Goal: Task Accomplishment & Management: Manage account settings

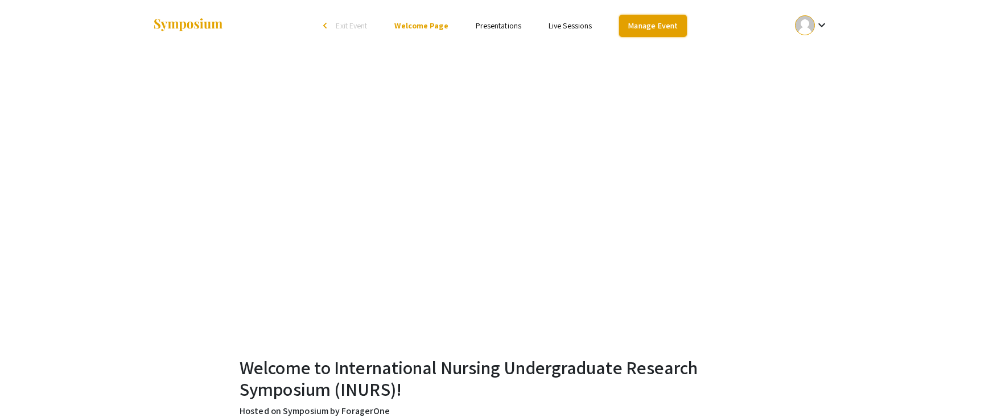
click at [654, 35] on link "Manage Event" at bounding box center [652, 26] width 67 height 22
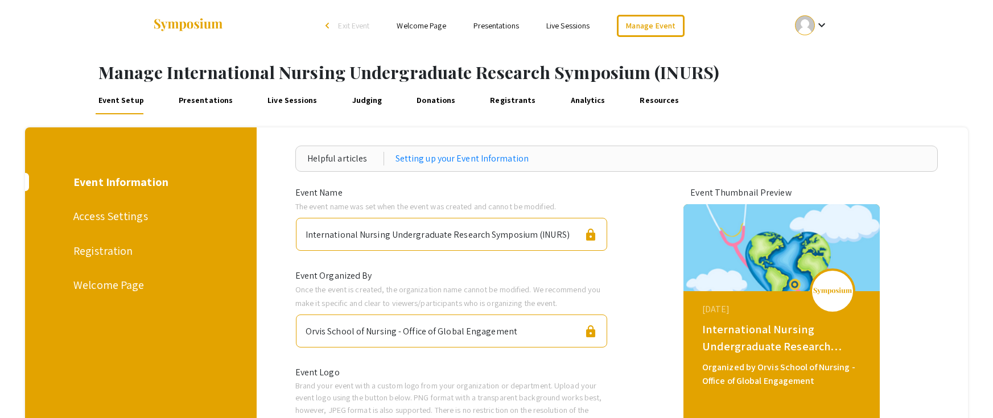
click at [802, 27] on div at bounding box center [805, 25] width 20 height 20
click at [825, 57] on button "My Account" at bounding box center [818, 56] width 70 height 27
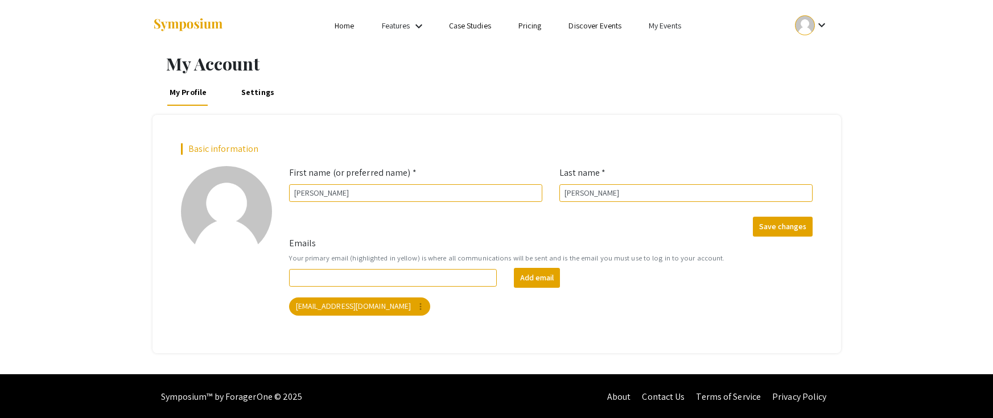
click at [688, 25] on li "My Events" at bounding box center [665, 26] width 60 height 14
click at [675, 52] on button "Events I've organized" at bounding box center [683, 50] width 97 height 27
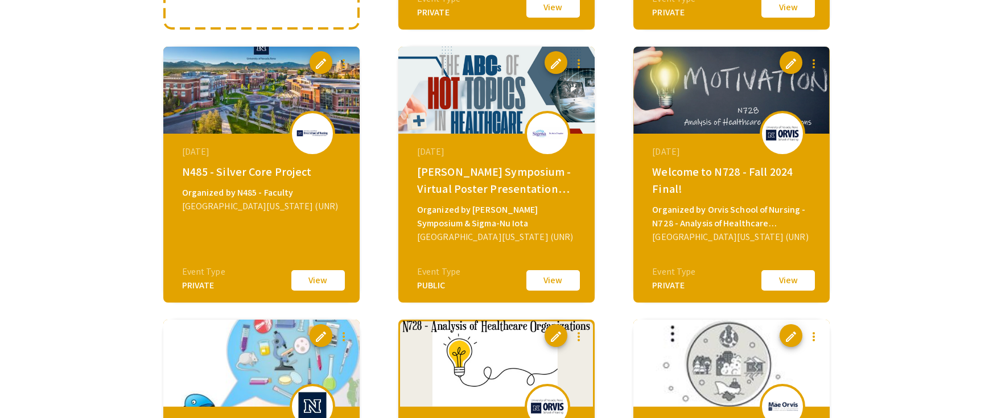
scroll to position [611, 0]
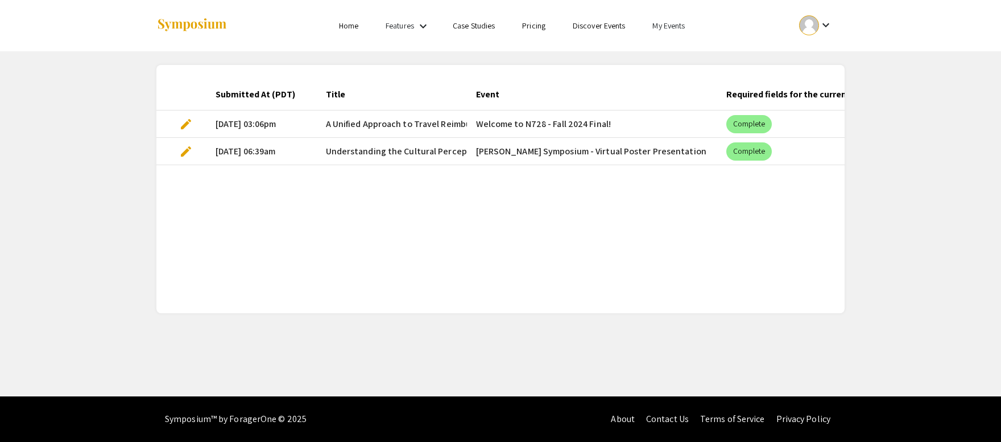
click at [677, 22] on link "My Events" at bounding box center [669, 25] width 32 height 10
click at [663, 53] on button "Events I've organized" at bounding box center [687, 50] width 97 height 27
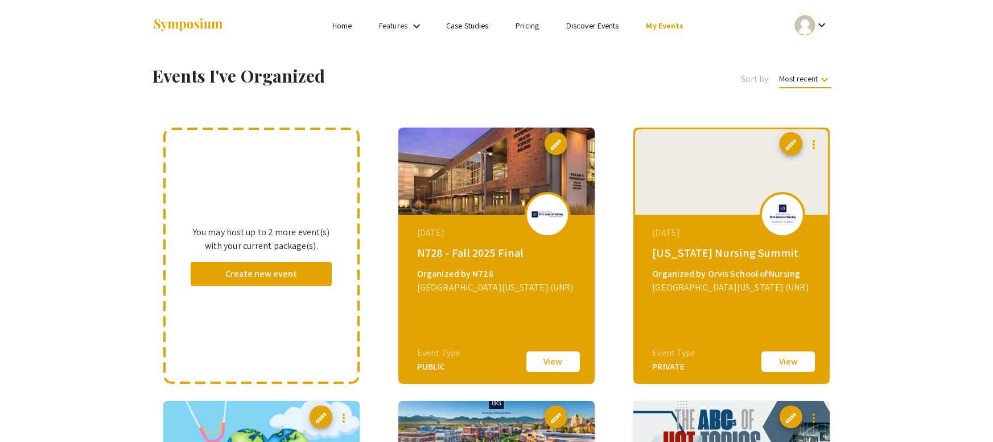
click at [793, 364] on button "View" at bounding box center [788, 361] width 57 height 24
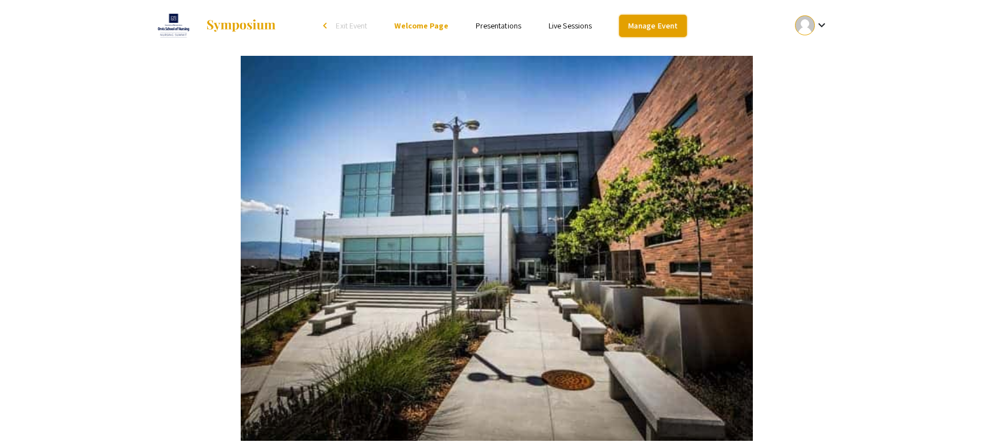
click at [673, 26] on link "Manage Event" at bounding box center [652, 26] width 67 height 22
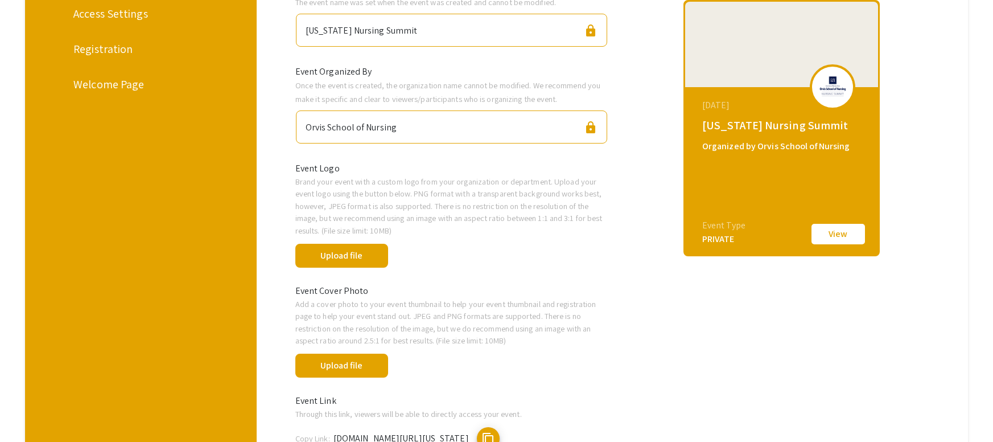
scroll to position [341, 0]
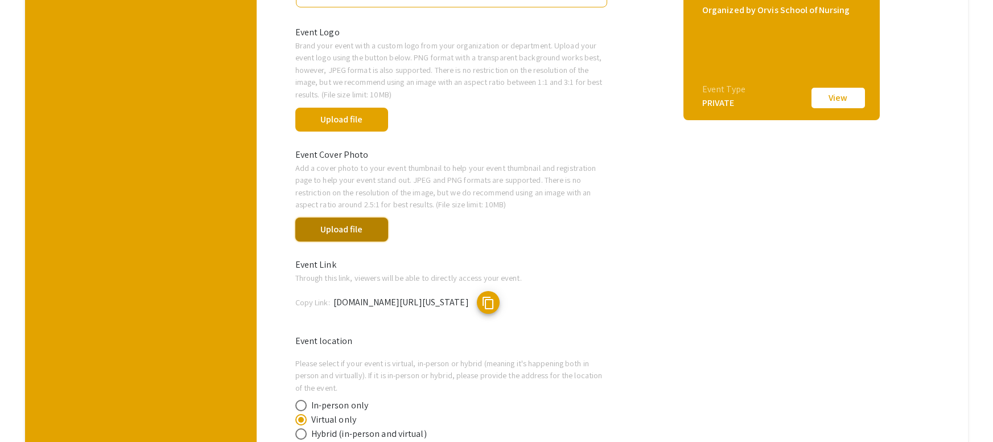
click at [354, 236] on button "Upload file" at bounding box center [341, 229] width 93 height 24
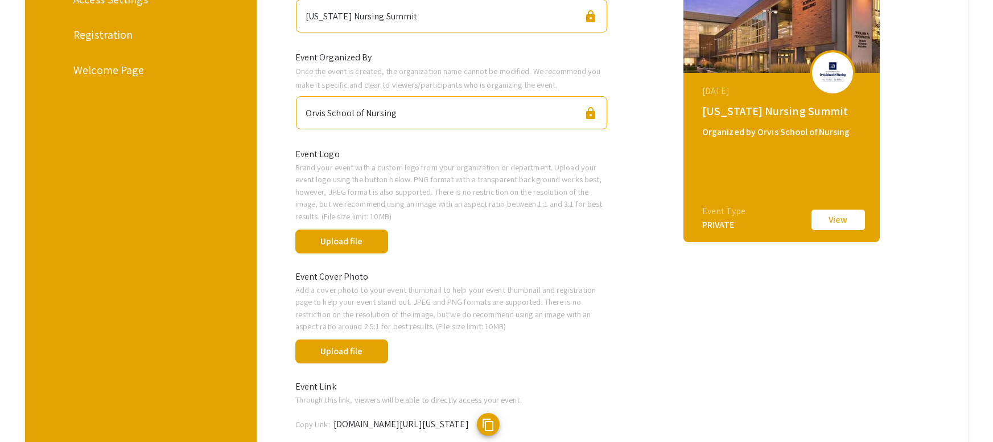
scroll to position [0, 0]
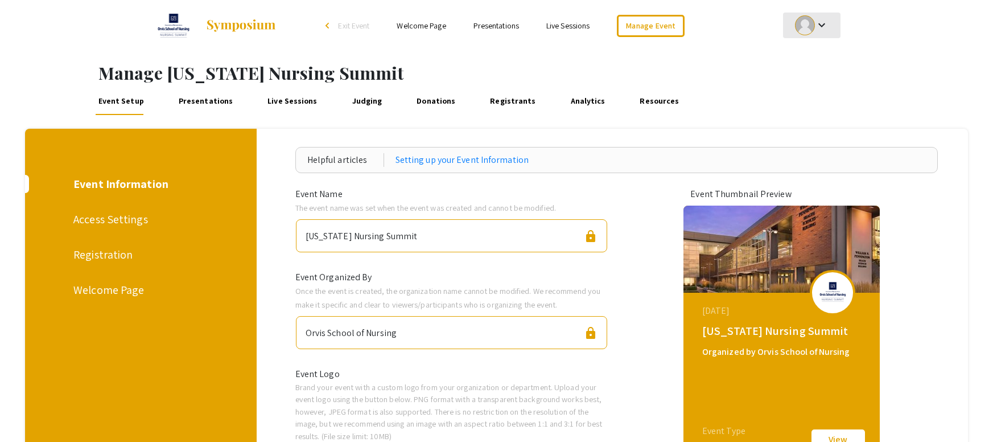
click at [801, 26] on div at bounding box center [805, 25] width 20 height 20
click at [815, 60] on button "My Account" at bounding box center [818, 56] width 70 height 27
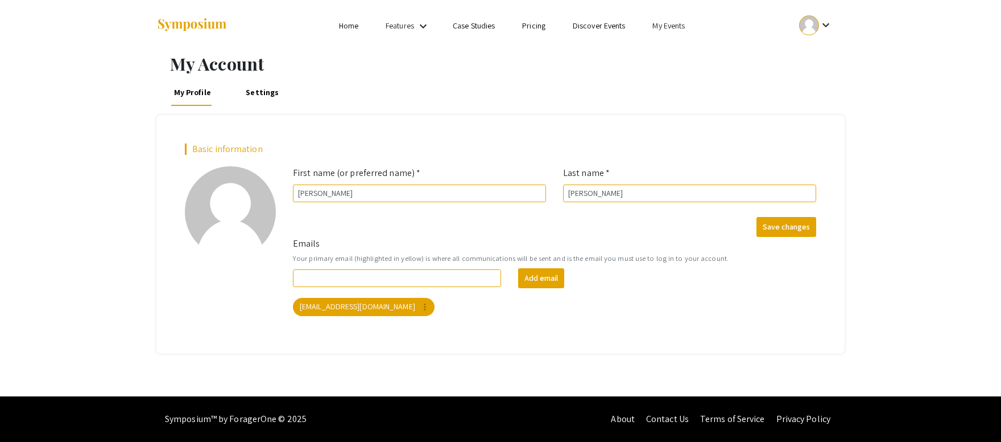
click at [679, 28] on link "My Events" at bounding box center [669, 25] width 32 height 10
click at [685, 55] on button "Events I've organized" at bounding box center [687, 50] width 97 height 27
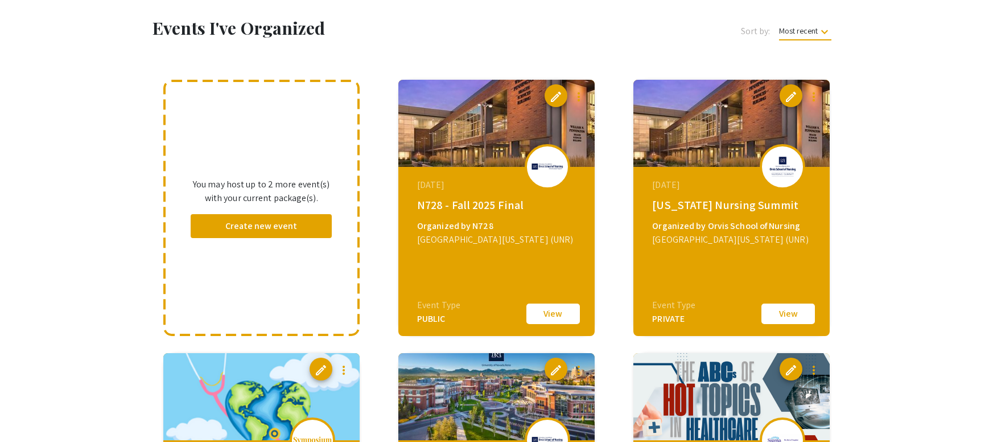
scroll to position [57, 0]
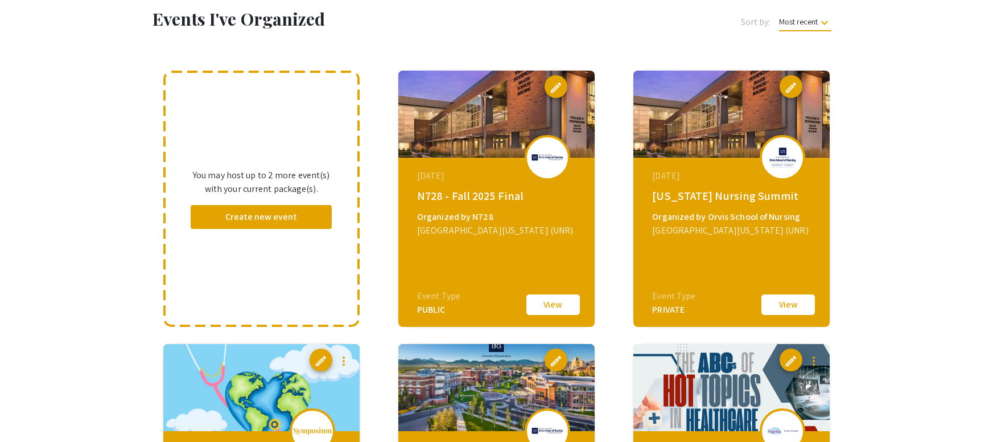
click at [549, 302] on button "View" at bounding box center [553, 304] width 57 height 24
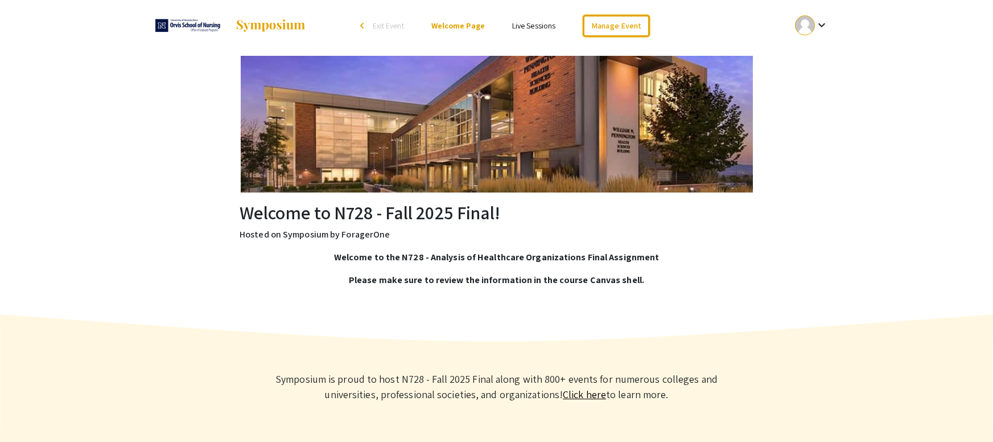
drag, startPoint x: 621, startPoint y: 27, endPoint x: 595, endPoint y: 43, distance: 30.2
click at [621, 27] on link "Manage Event" at bounding box center [616, 26] width 67 height 22
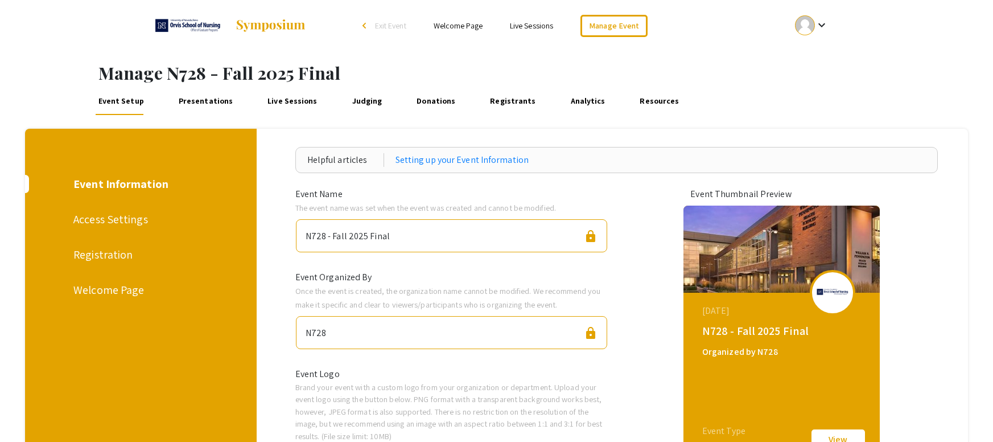
click at [119, 257] on div "Registration" at bounding box center [138, 254] width 131 height 17
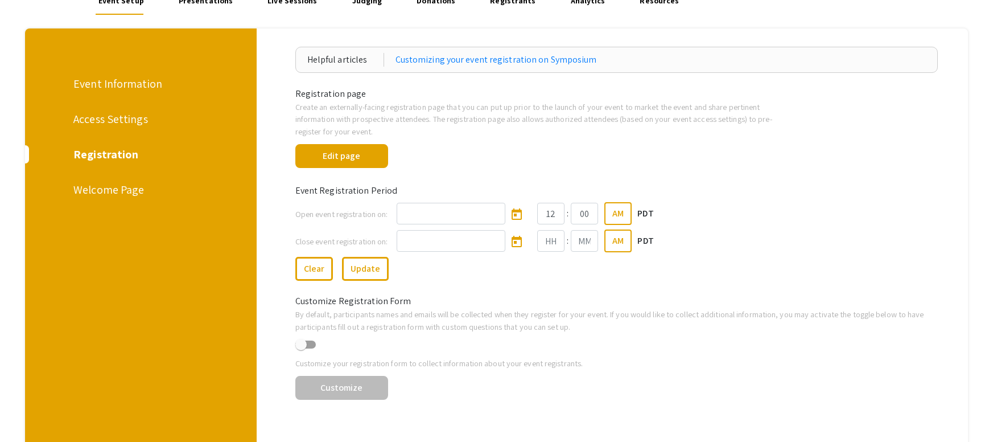
scroll to position [114, 0]
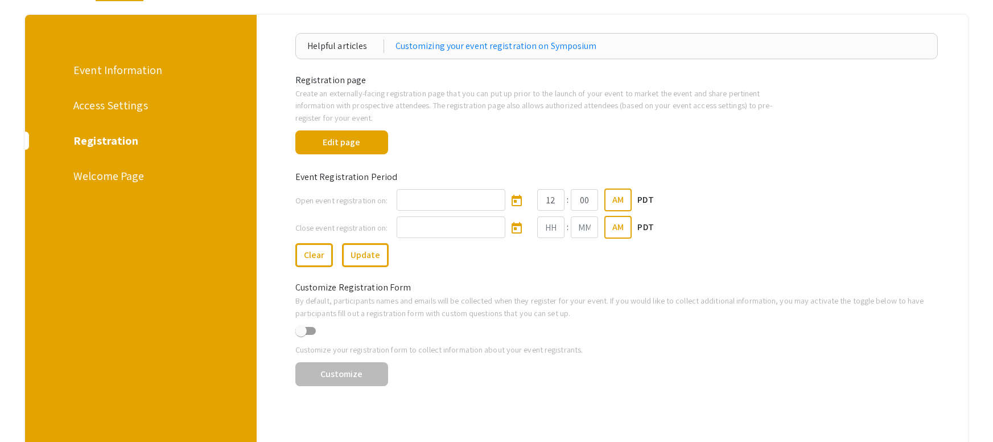
click at [135, 84] on div "Event Information Access Settings Registration Welcome Page" at bounding box center [137, 231] width 240 height 432
drag, startPoint x: 137, startPoint y: 71, endPoint x: 153, endPoint y: 81, distance: 19.4
click at [137, 71] on div "Event Information" at bounding box center [138, 69] width 131 height 17
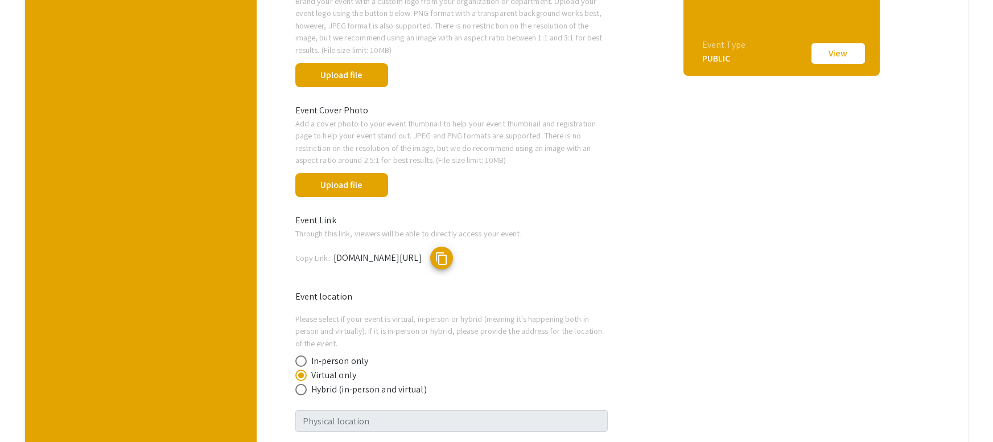
scroll to position [398, 0]
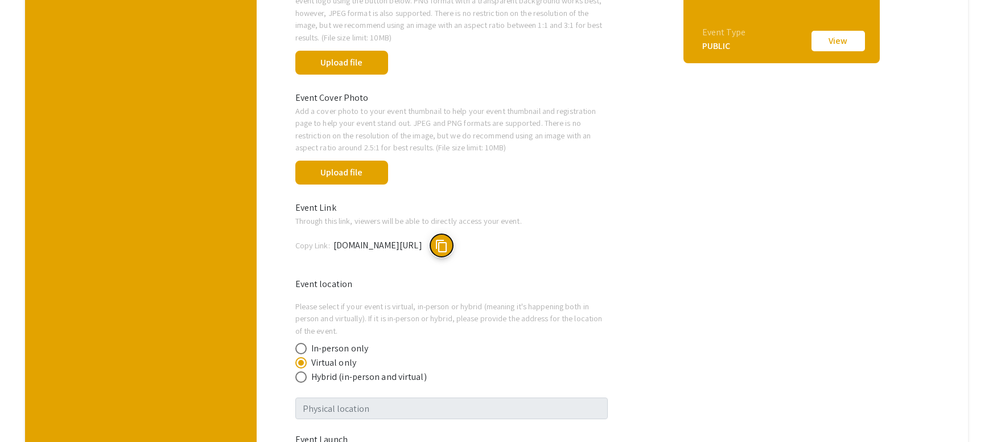
click at [448, 249] on span "content_copy" at bounding box center [442, 246] width 14 height 14
click at [448, 242] on span "content_copy" at bounding box center [442, 246] width 14 height 14
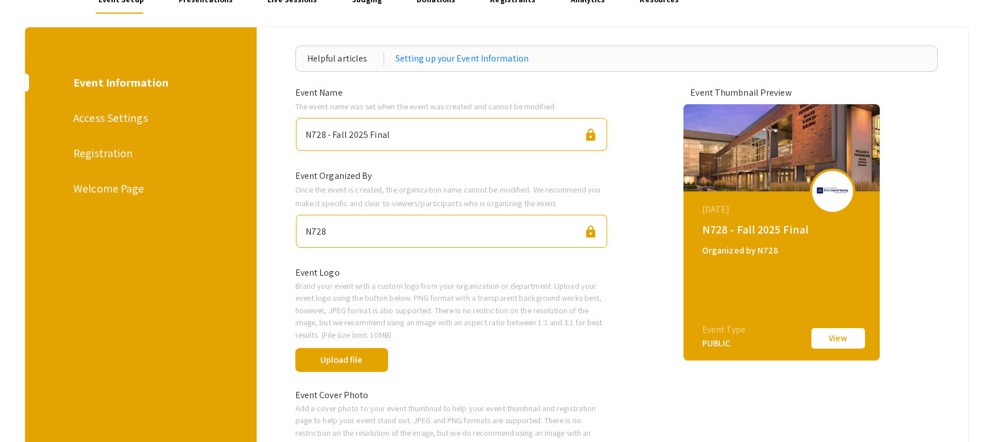
scroll to position [0, 0]
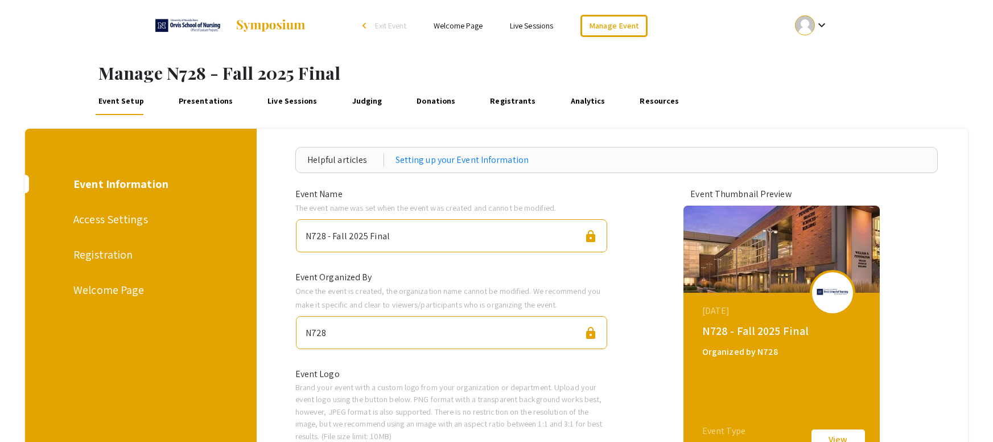
drag, startPoint x: 221, startPoint y: 100, endPoint x: 231, endPoint y: 107, distance: 12.3
click at [221, 100] on link "Presentations" at bounding box center [205, 101] width 59 height 27
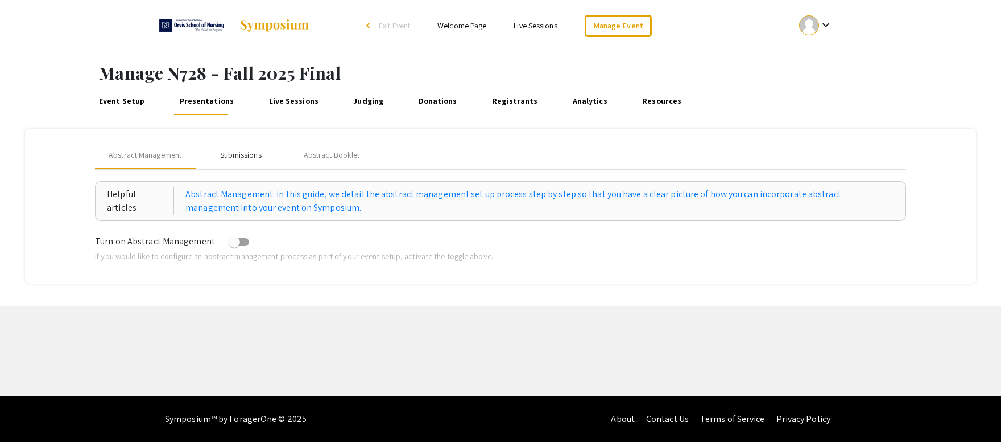
click at [238, 149] on div "Submissions" at bounding box center [241, 155] width 42 height 12
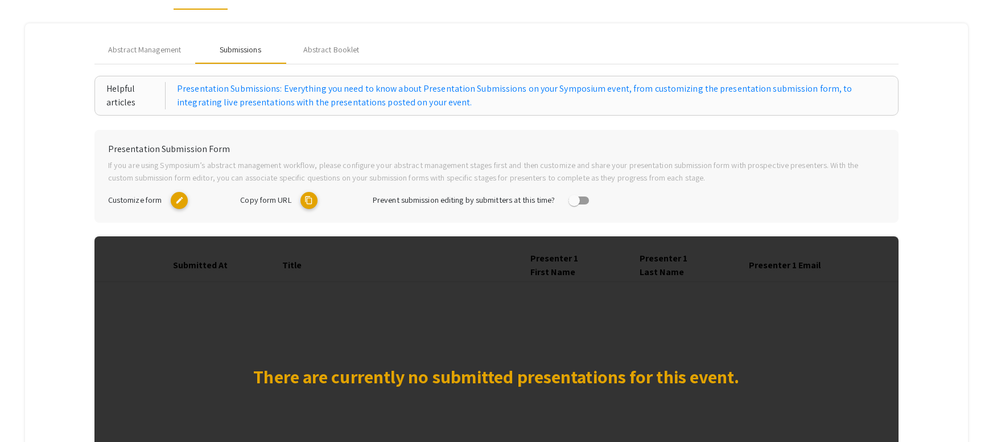
scroll to position [114, 0]
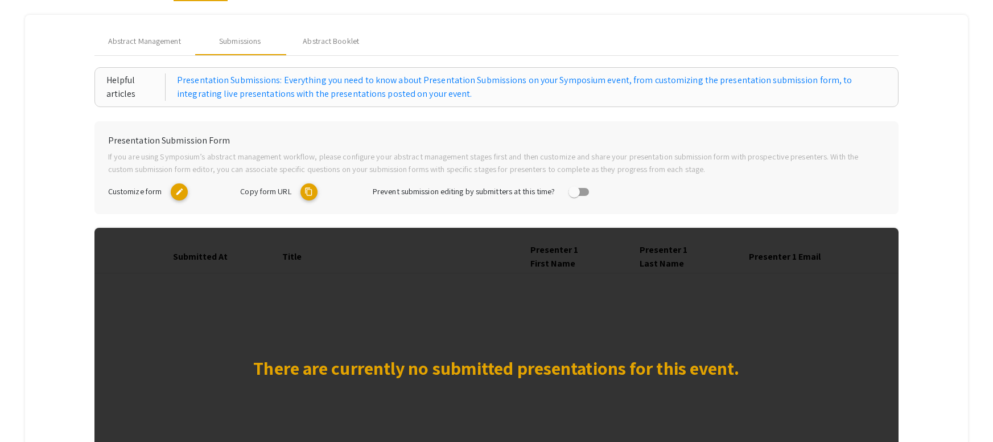
drag, startPoint x: 311, startPoint y: 192, endPoint x: 305, endPoint y: 195, distance: 6.6
click at [308, 192] on mat-icon "content_copy" at bounding box center [308, 191] width 17 height 17
click at [311, 189] on mat-icon "content_copy" at bounding box center [308, 191] width 17 height 17
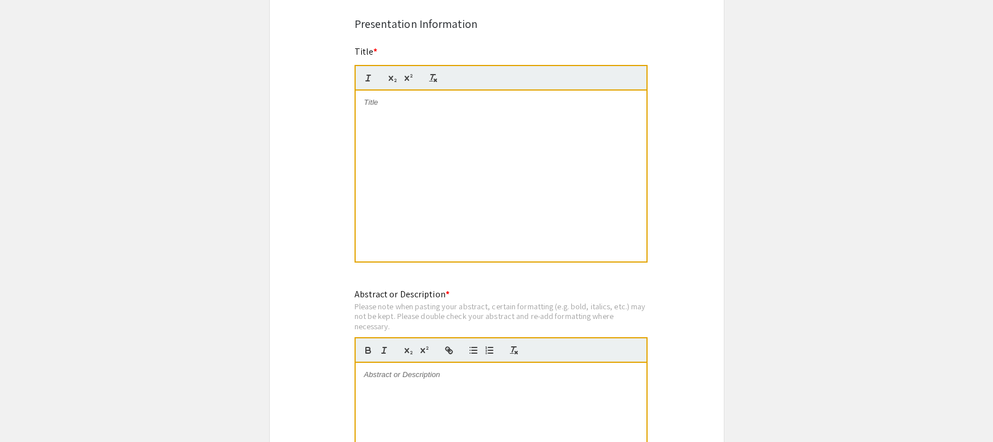
scroll to position [683, 0]
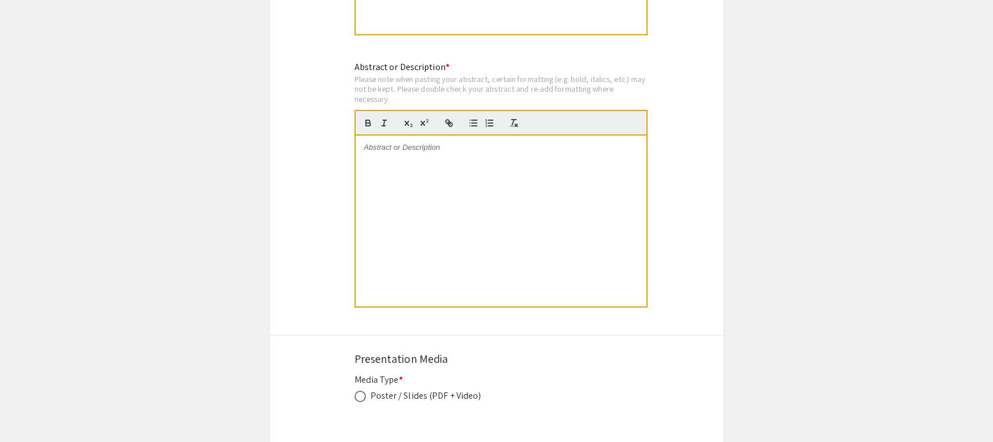
click at [415, 206] on div at bounding box center [501, 220] width 291 height 171
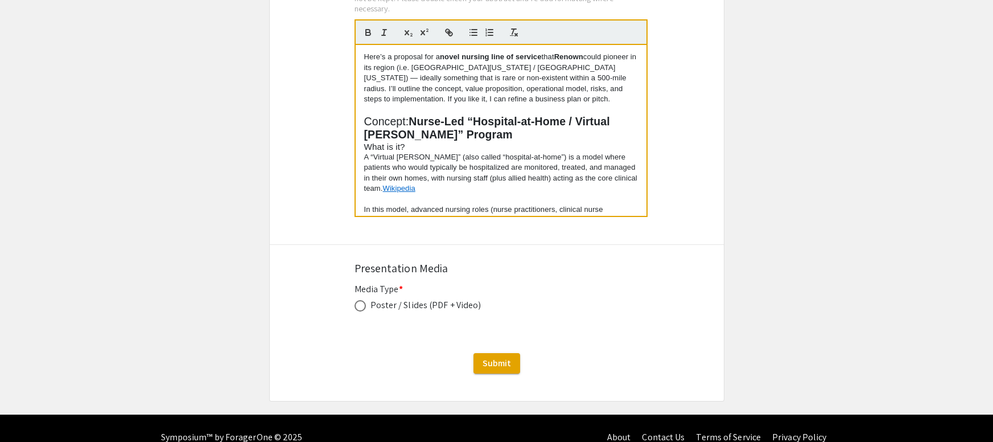
scroll to position [792, 0]
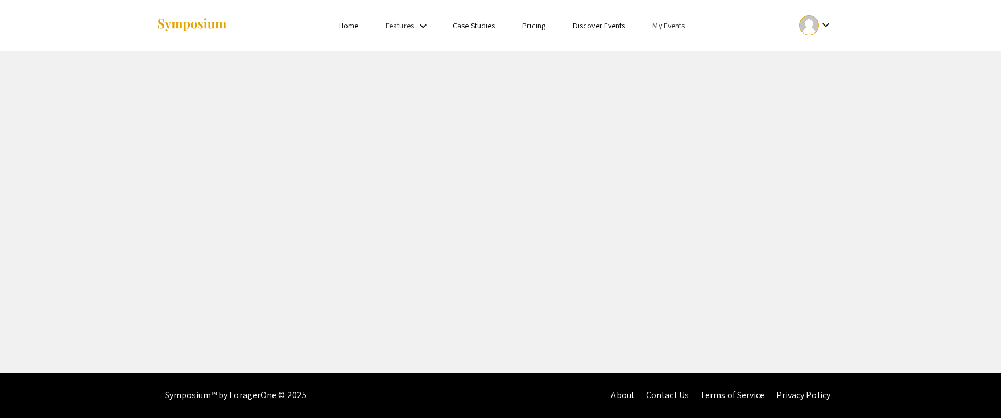
click at [685, 20] on link "My Events" at bounding box center [669, 25] width 32 height 10
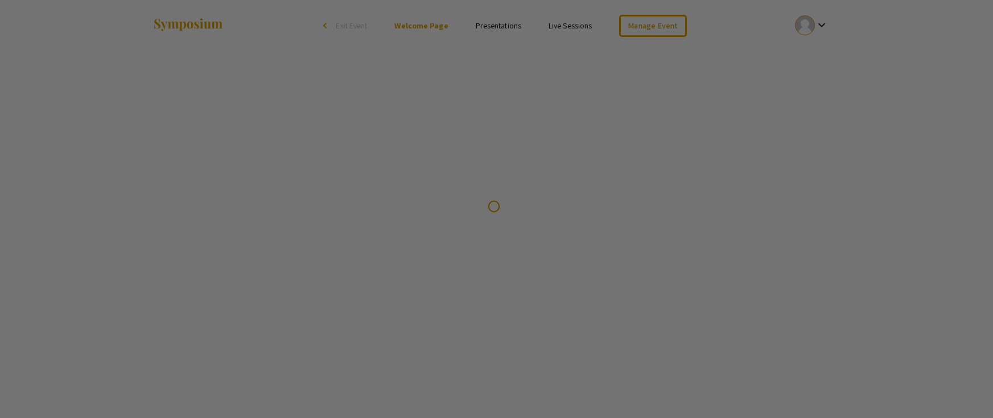
click at [680, 50] on div at bounding box center [496, 209] width 993 height 418
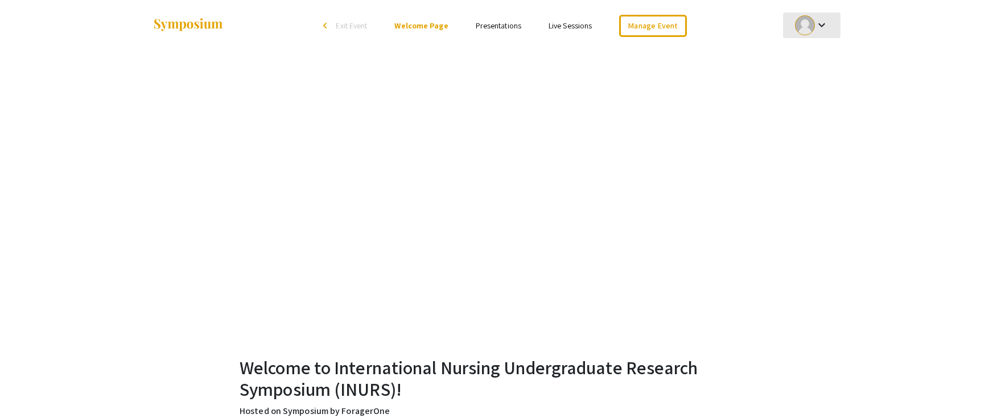
click at [809, 29] on div at bounding box center [805, 25] width 20 height 20
click at [809, 61] on button "My Account" at bounding box center [818, 56] width 70 height 27
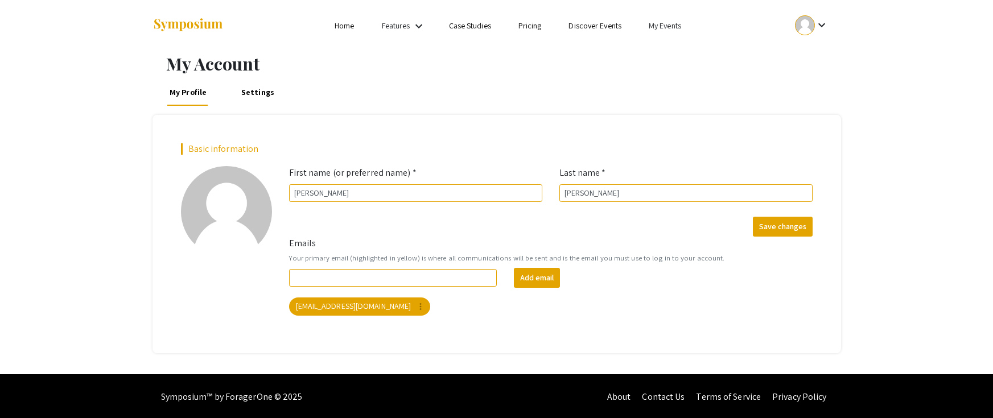
click at [663, 24] on link "My Events" at bounding box center [665, 25] width 32 height 10
click at [667, 57] on button "Events I've organized" at bounding box center [683, 50] width 97 height 27
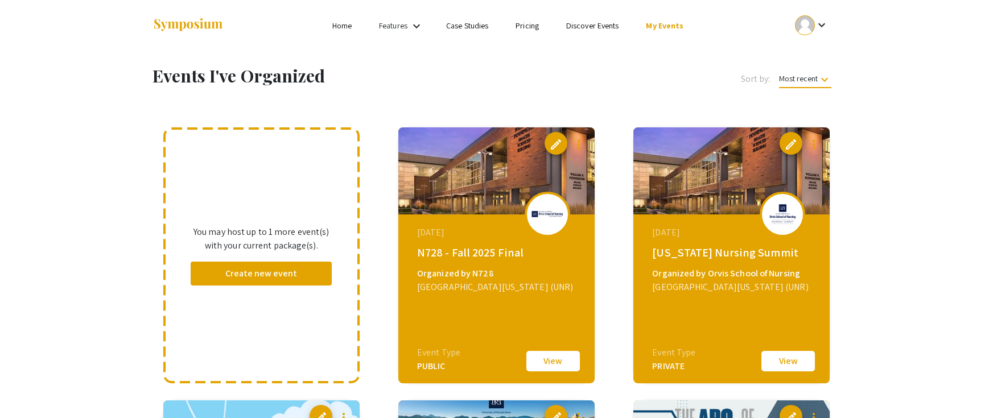
click at [551, 352] on button "View" at bounding box center [553, 361] width 57 height 24
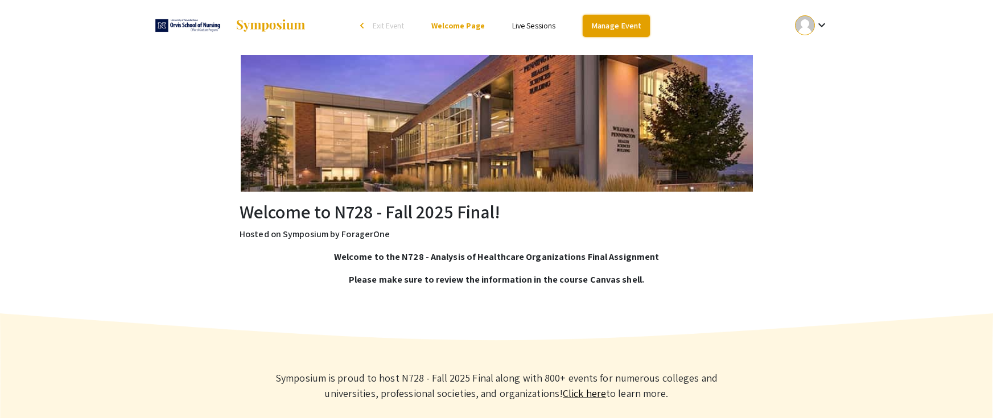
click at [620, 25] on link "Manage Event" at bounding box center [616, 26] width 67 height 22
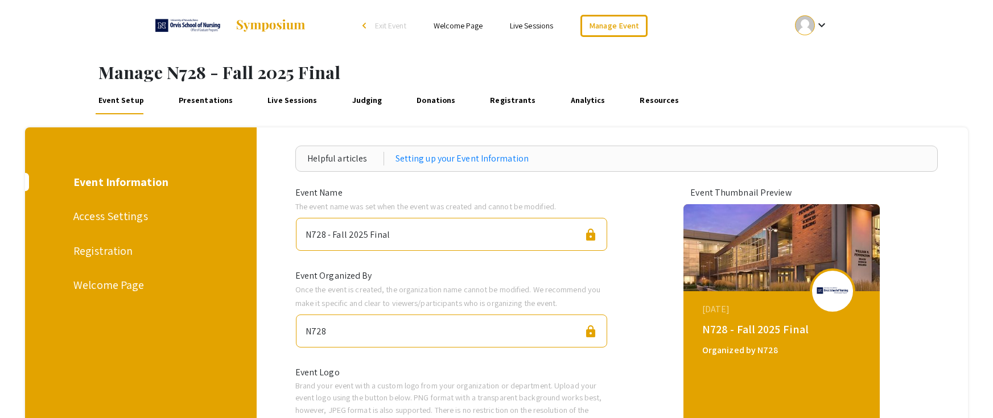
click at [211, 97] on link "Presentations" at bounding box center [205, 100] width 59 height 27
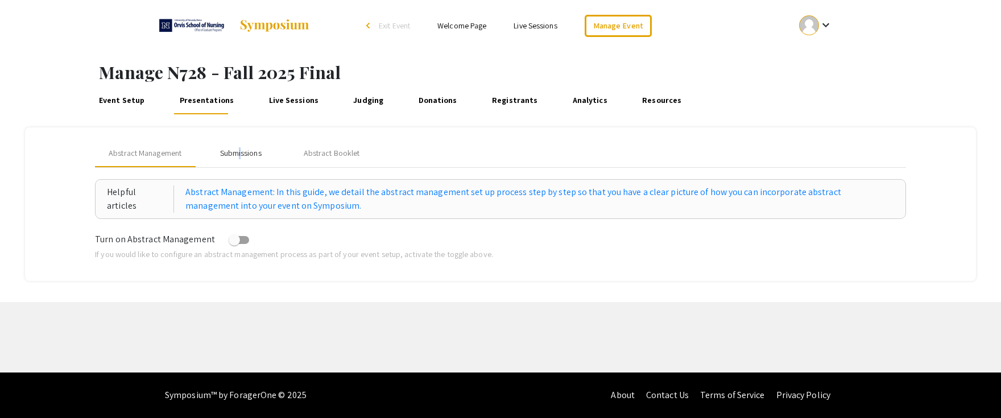
click at [242, 155] on div "Submissions" at bounding box center [241, 153] width 42 height 12
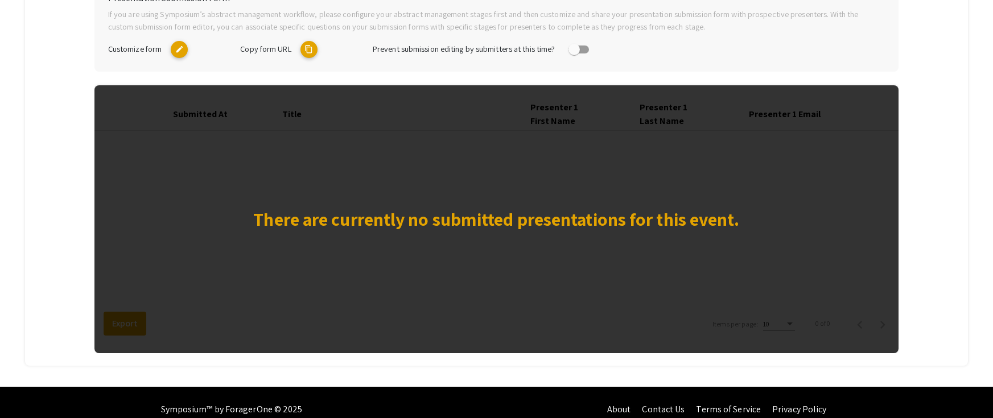
scroll to position [269, 0]
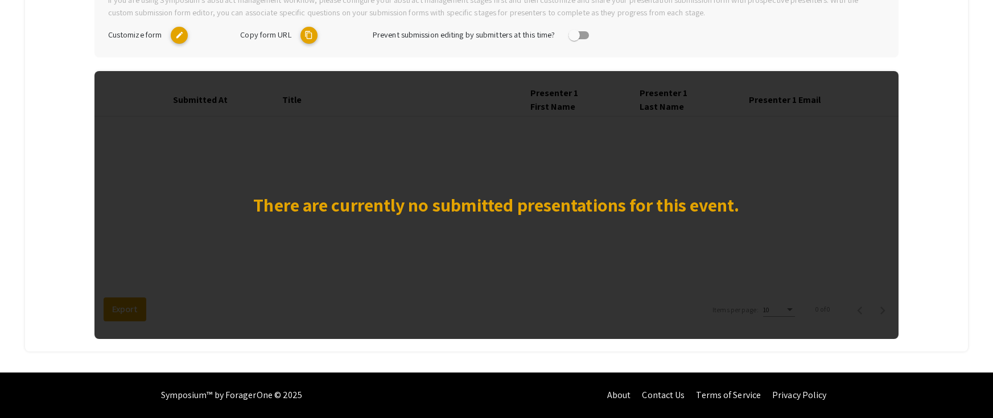
click at [174, 35] on mat-icon "edit" at bounding box center [179, 35] width 17 height 17
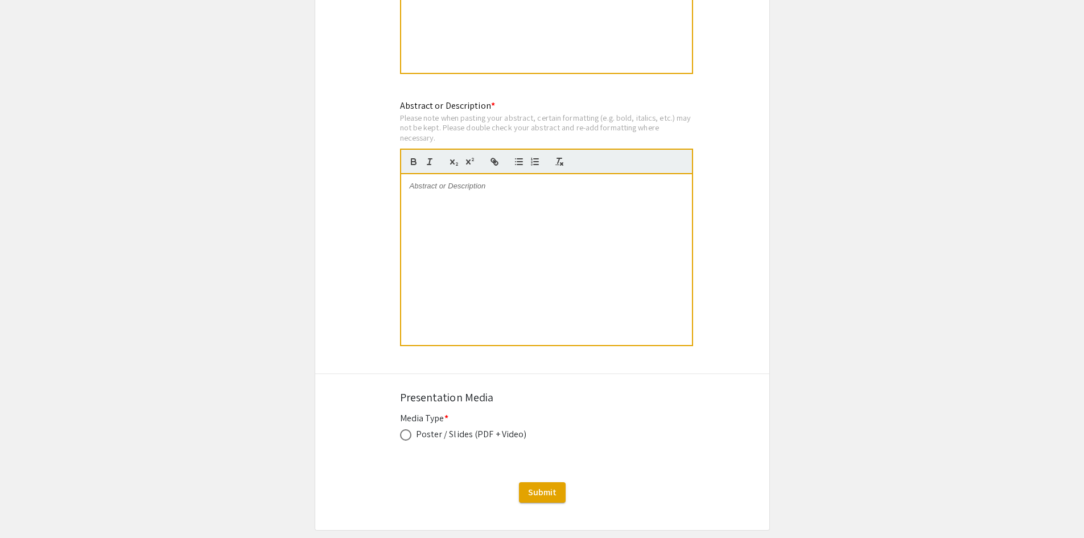
scroll to position [683, 0]
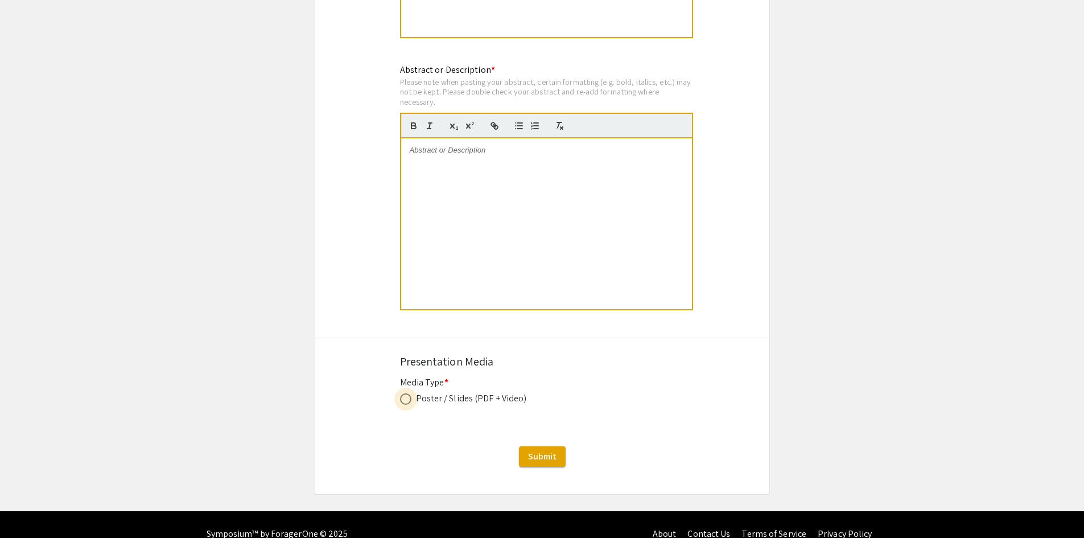
click at [405, 405] on span at bounding box center [405, 398] width 11 height 11
click at [405, 405] on input "radio" at bounding box center [405, 398] width 11 height 11
radio input "true"
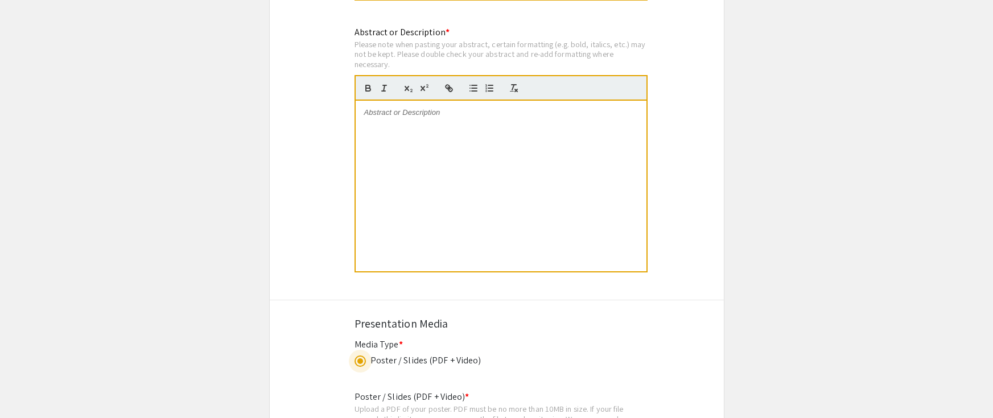
scroll to position [714, 0]
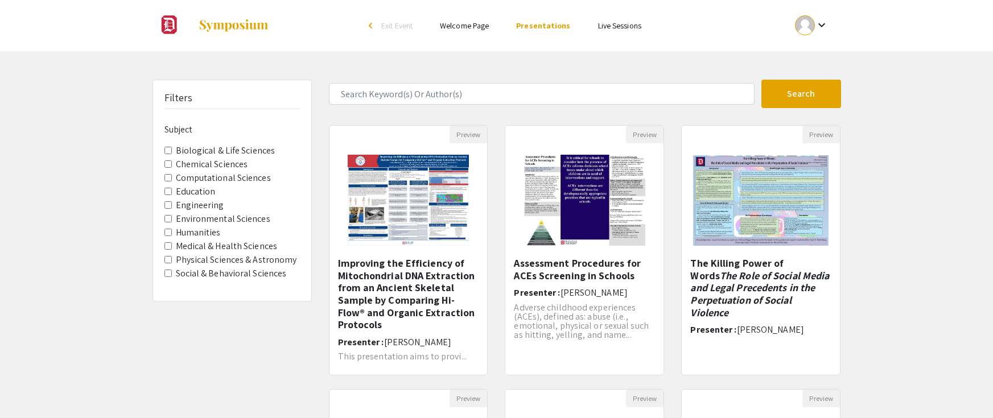
drag, startPoint x: 433, startPoint y: 212, endPoint x: 443, endPoint y: 240, distance: 29.7
click at [433, 211] on img "Open Presentation <p>Improving the Efficiency of Mitochondrial DNA Extraction f…" at bounding box center [408, 200] width 144 height 114
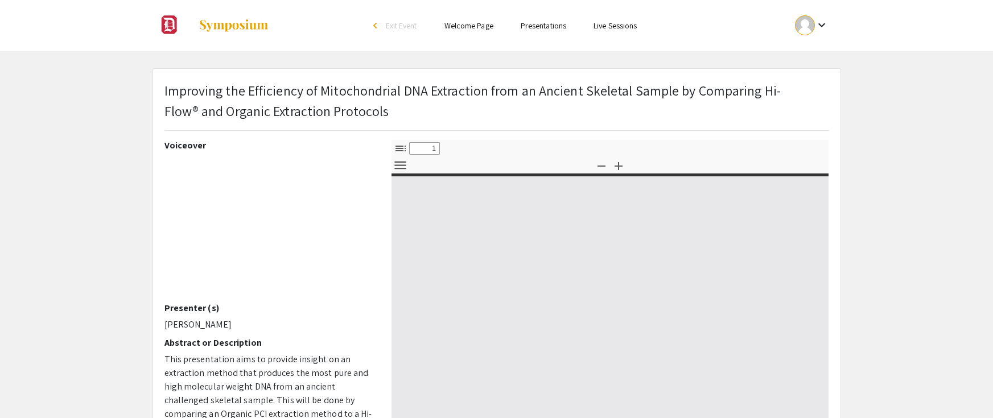
select select "custom"
type input "0"
select select "custom"
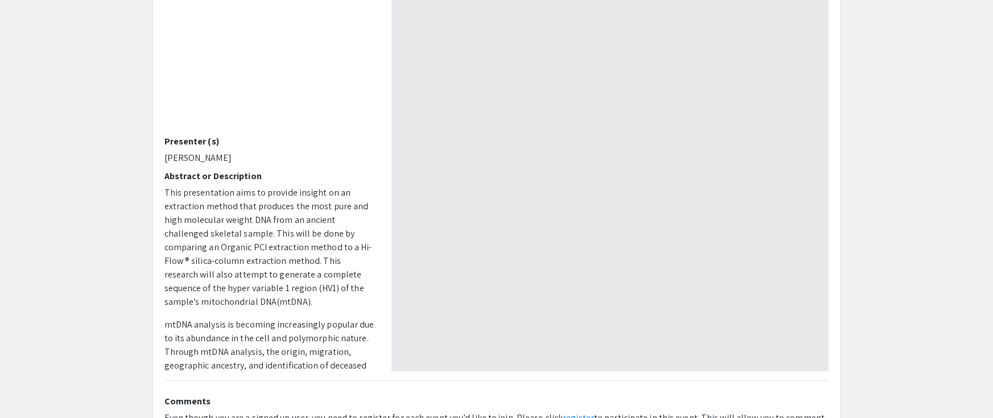
scroll to position [228, 0]
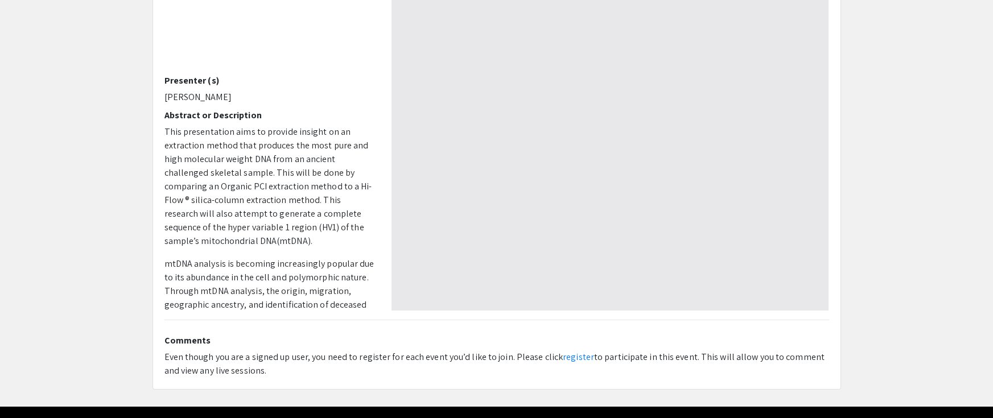
type input "1"
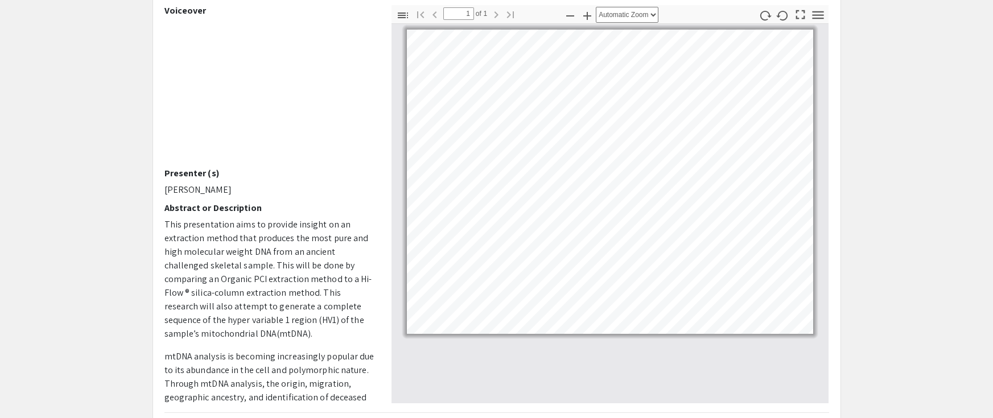
scroll to position [114, 0]
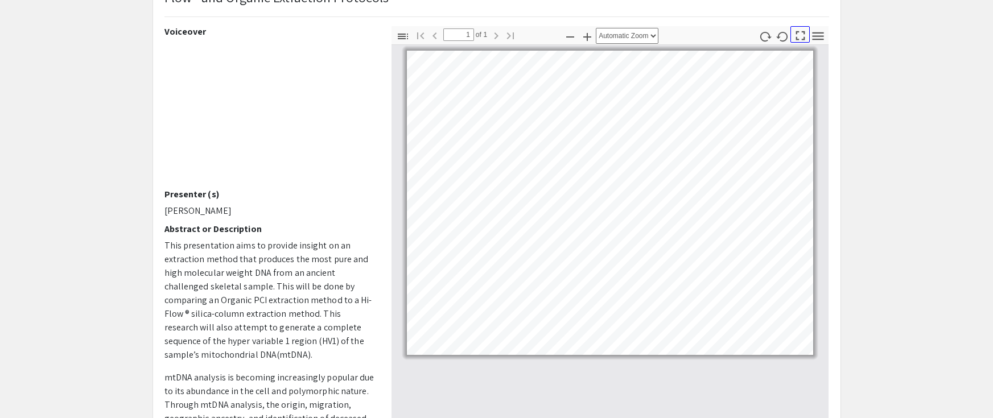
drag, startPoint x: 803, startPoint y: 39, endPoint x: 831, endPoint y: 164, distance: 128.2
click at [803, 39] on icon "button" at bounding box center [800, 35] width 9 height 9
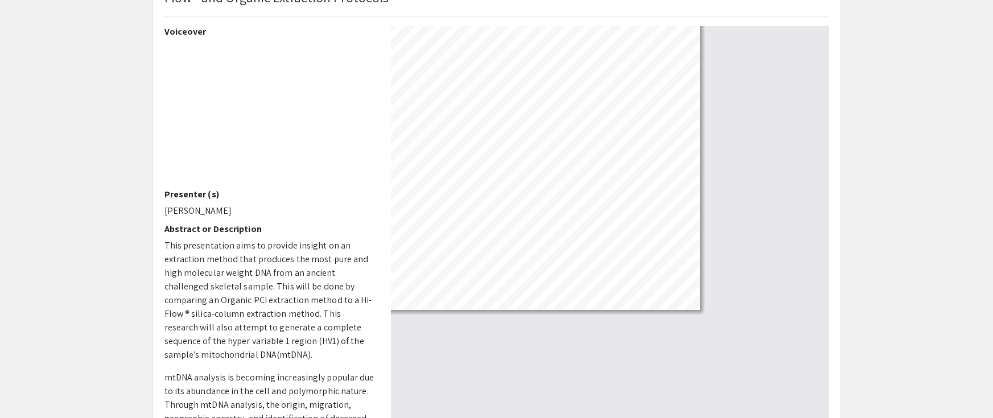
scroll to position [614, 0]
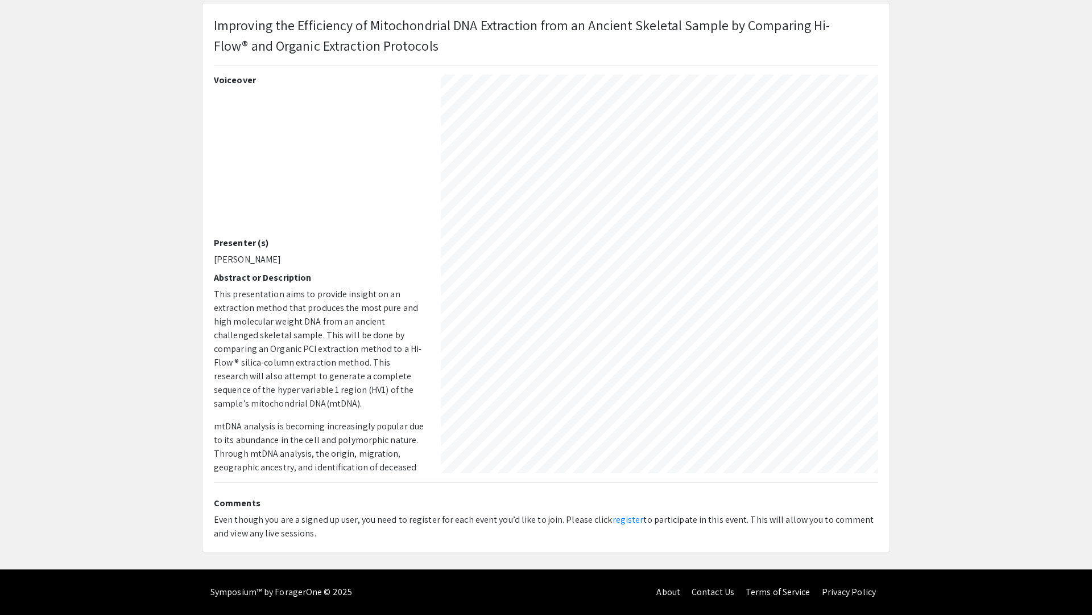
select select "auto"
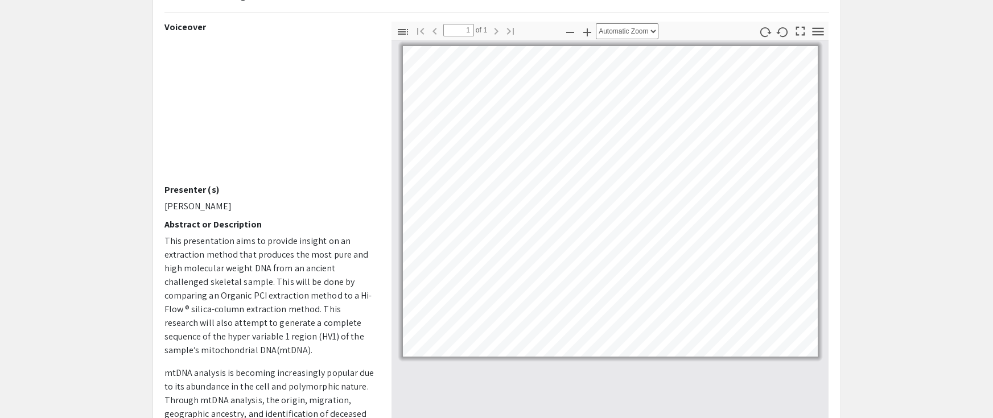
scroll to position [262, 0]
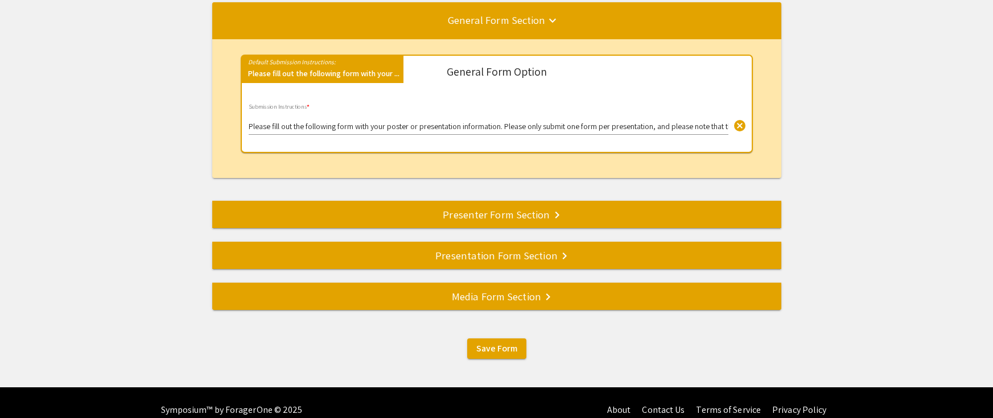
scroll to position [164, 0]
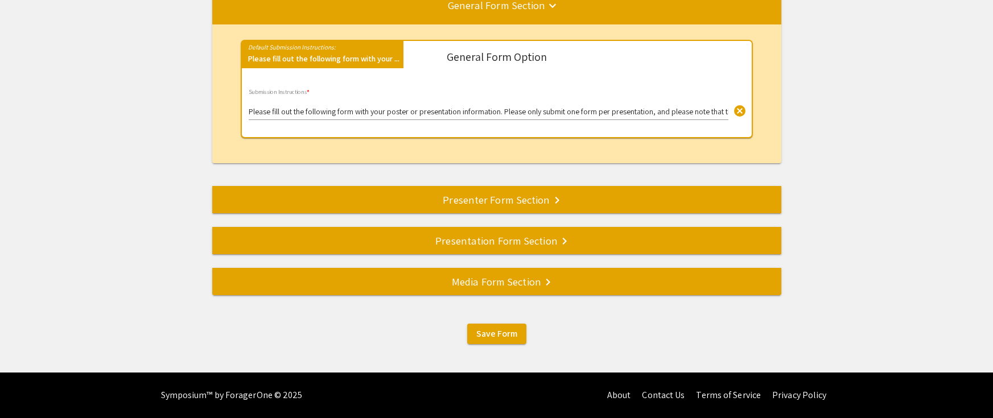
click at [483, 282] on div "Media Form Section keyboard_arrow_right" at bounding box center [496, 282] width 569 height 16
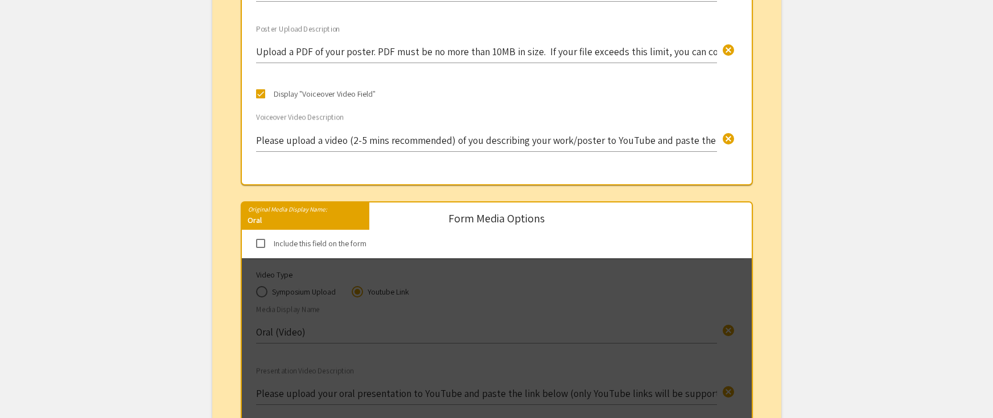
scroll to position [341, 0]
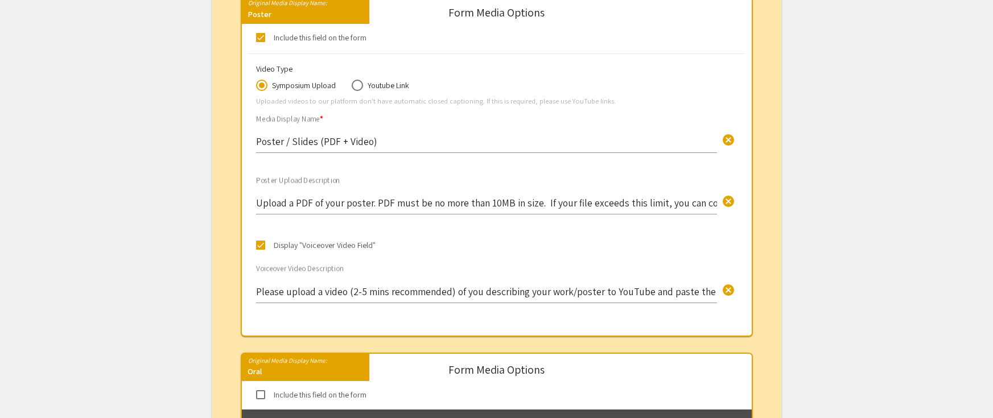
click at [363, 86] on span at bounding box center [357, 85] width 11 height 11
click at [363, 86] on input "Youtube Link" at bounding box center [357, 85] width 11 height 11
radio input "true"
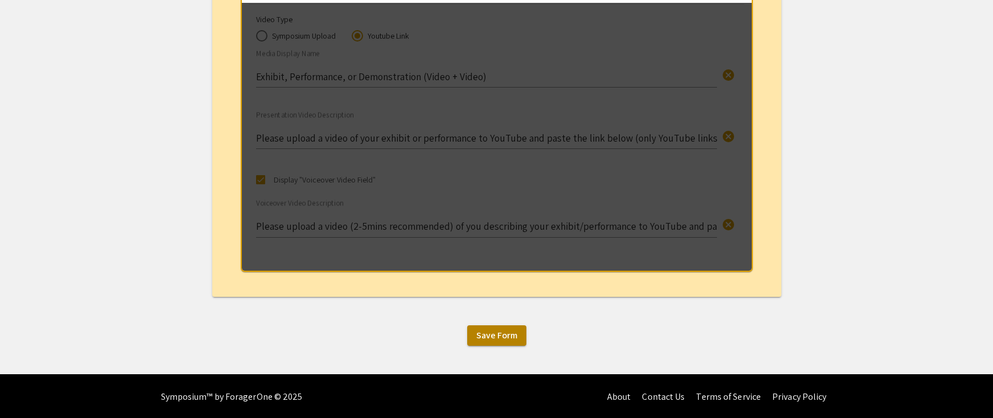
scroll to position [999, 0]
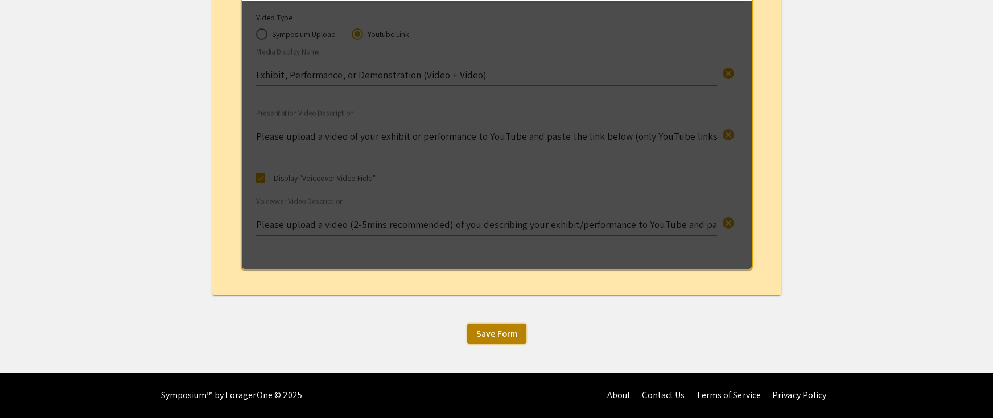
click at [497, 329] on span "Save Form" at bounding box center [496, 334] width 41 height 12
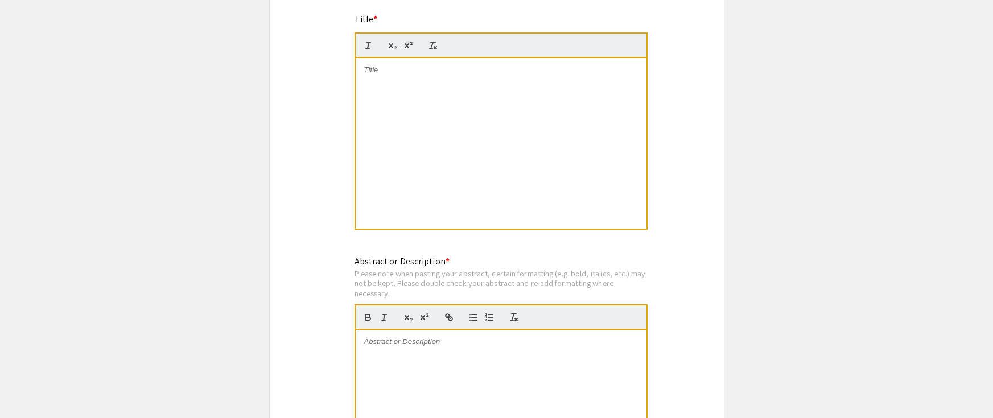
scroll to position [797, 0]
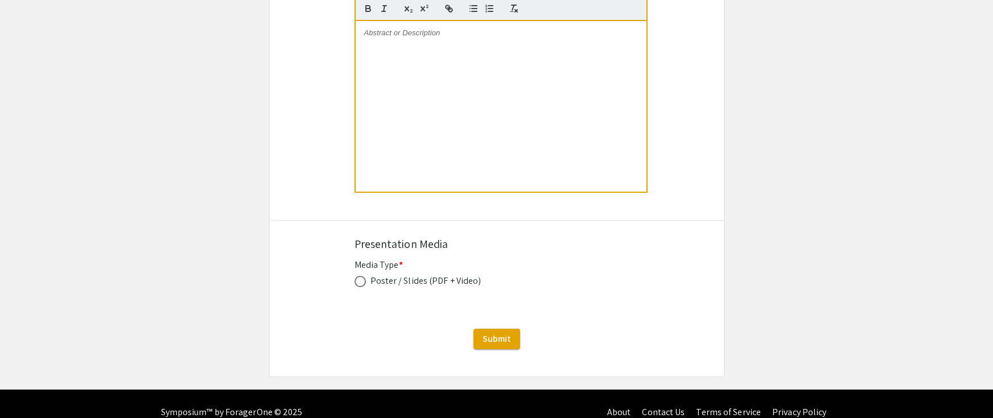
click at [356, 290] on div "Media Type * Poster / Slides (PDF + Video) This field is required." at bounding box center [496, 279] width 285 height 43
click at [360, 282] on span at bounding box center [360, 282] width 0 height 0
click at [360, 282] on input "radio" at bounding box center [359, 281] width 11 height 11
radio input "true"
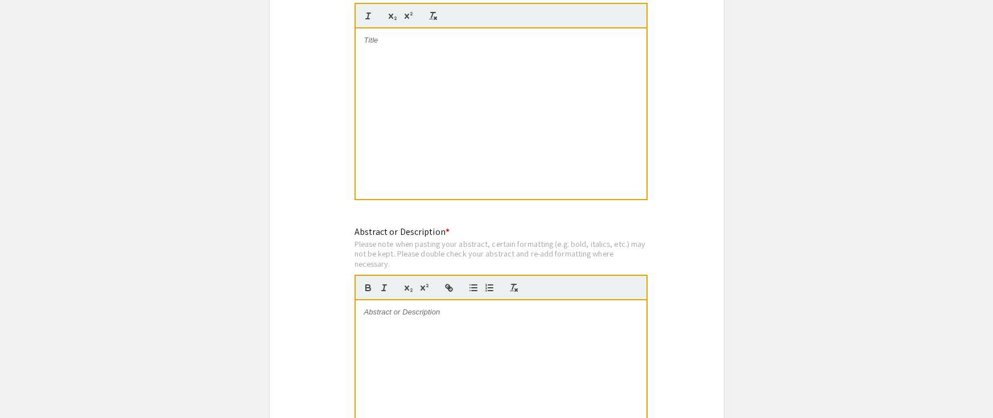
scroll to position [512, 0]
